Goal: Task Accomplishment & Management: Manage account settings

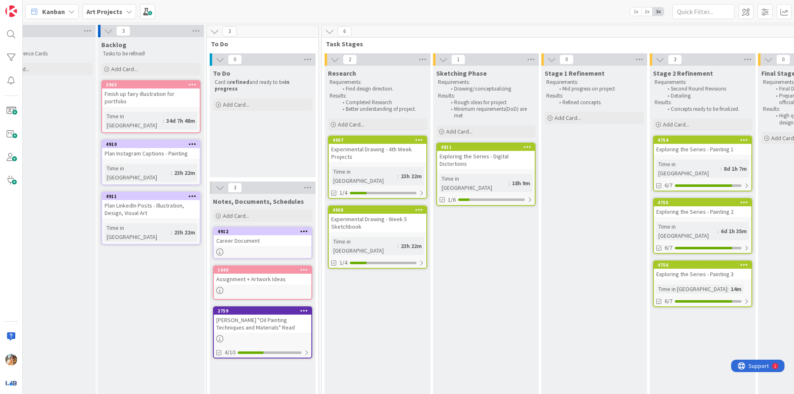
click at [191, 141] on icon at bounding box center [193, 144] width 8 height 6
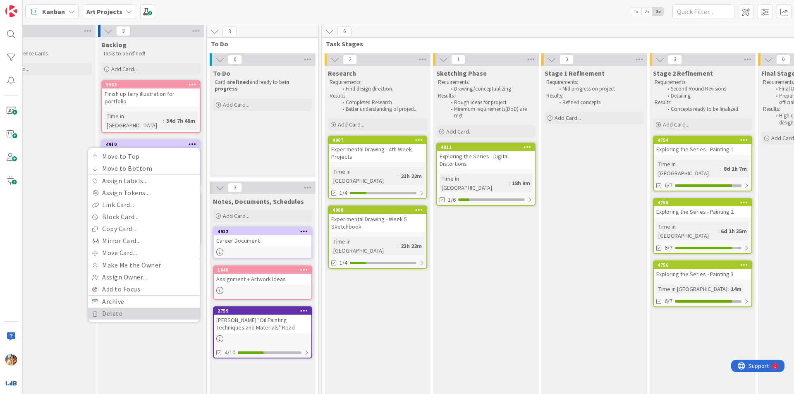
click at [144, 308] on link "Delete" at bounding box center [144, 314] width 112 height 12
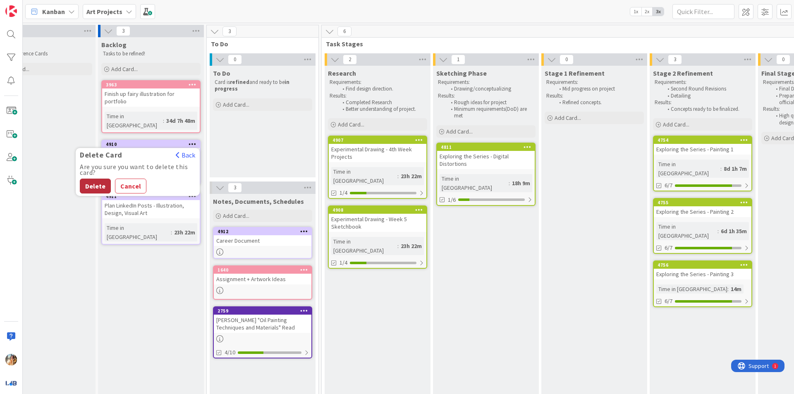
click at [97, 179] on button "Delete" at bounding box center [95, 186] width 31 height 15
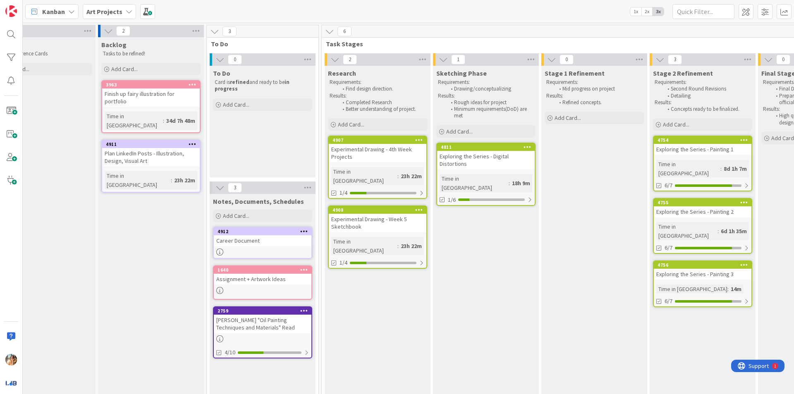
click at [194, 141] on icon at bounding box center [193, 144] width 8 height 6
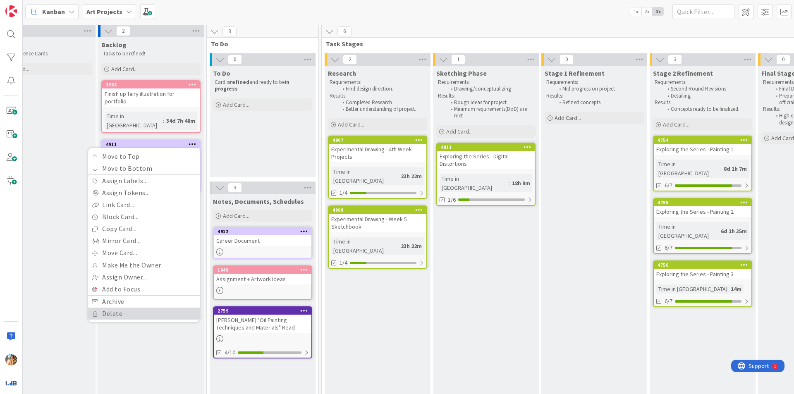
click at [145, 308] on link "Delete" at bounding box center [144, 314] width 112 height 12
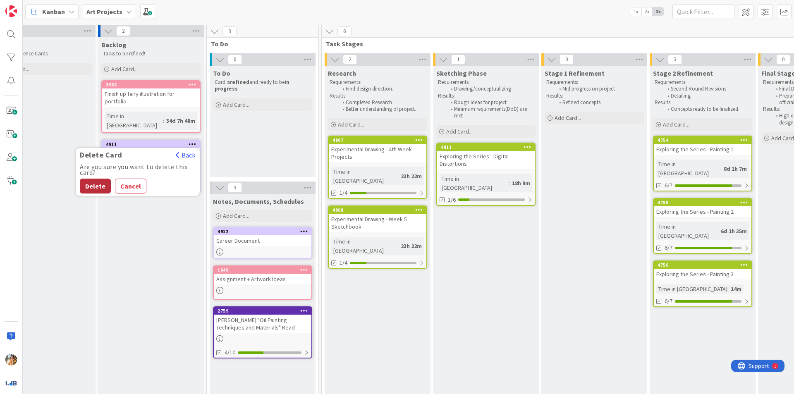
click at [98, 179] on button "Delete" at bounding box center [95, 186] width 31 height 15
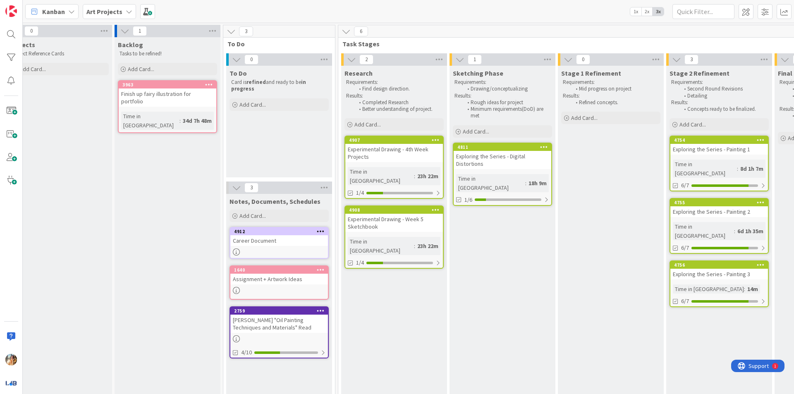
scroll to position [0, 17]
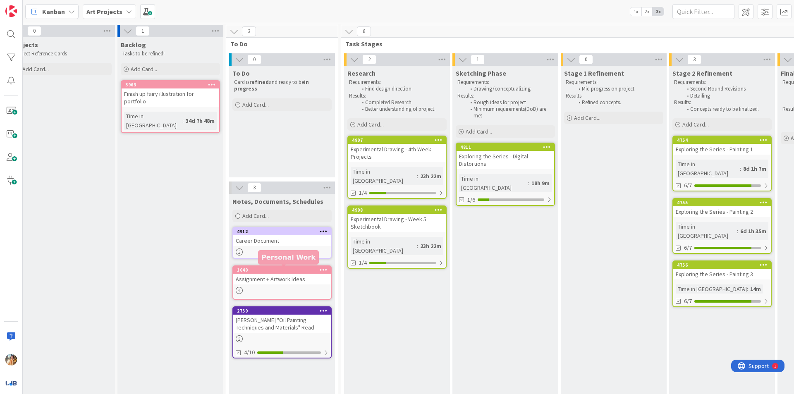
click at [279, 280] on div "Assignment + Artwork Ideas" at bounding box center [282, 279] width 98 height 11
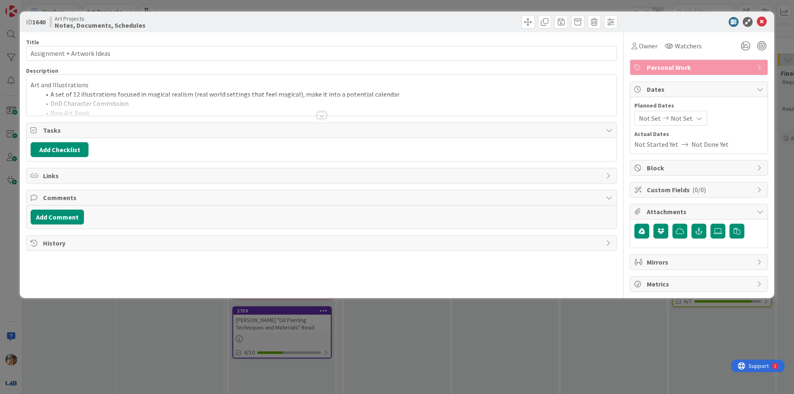
click at [209, 111] on div at bounding box center [321, 105] width 590 height 21
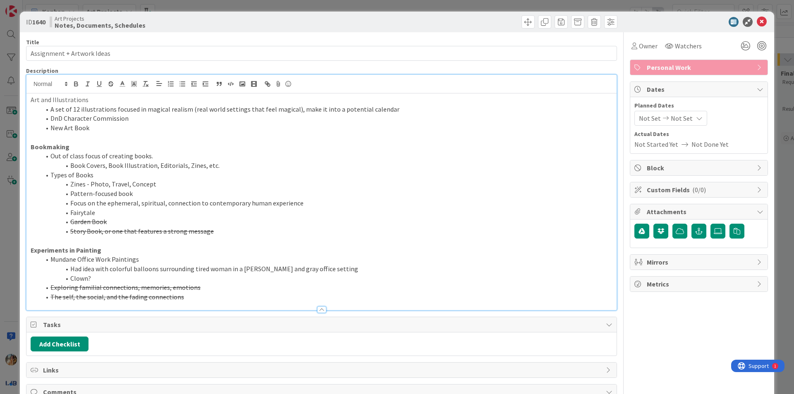
click at [0, 225] on div "ID 1640 Art Projects Notes, Documents, Schedules Title 26 / 128 Assignment + Ar…" at bounding box center [397, 197] width 794 height 394
